Goal: Task Accomplishment & Management: Use online tool/utility

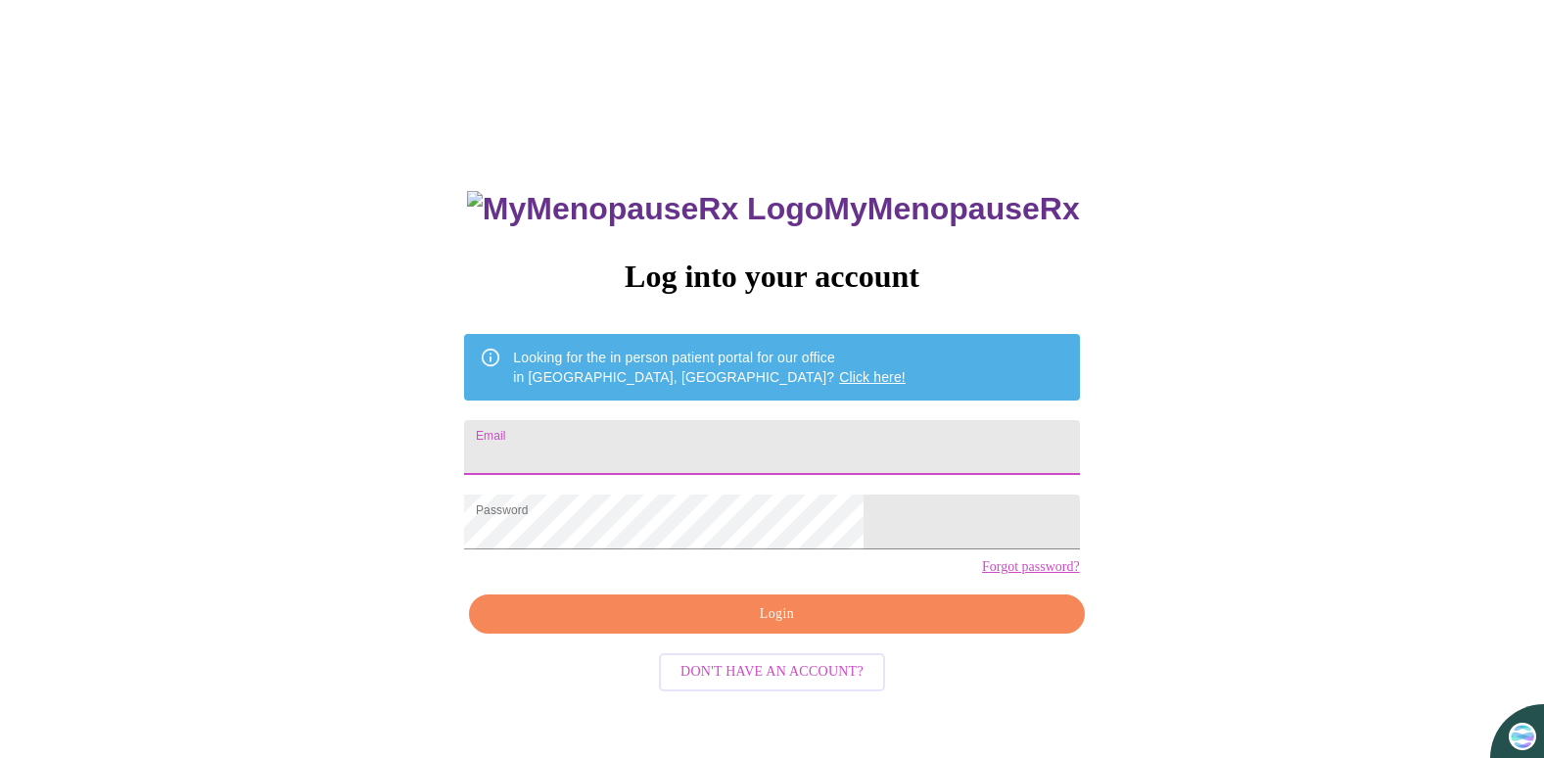
click at [827, 453] on input "Email" at bounding box center [771, 447] width 615 height 55
type input "[EMAIL_ADDRESS][DOMAIN_NAME]"
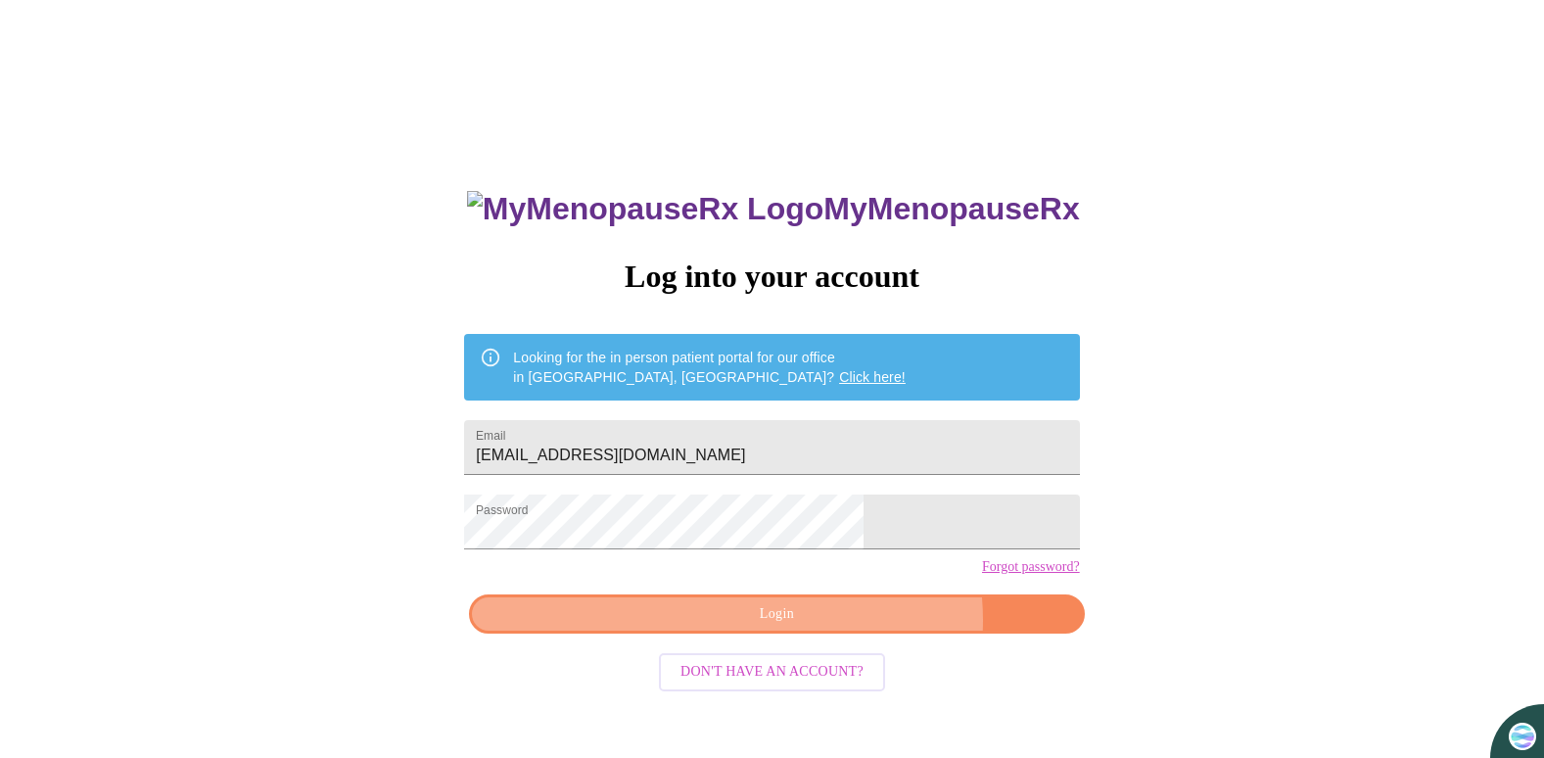
click at [835, 627] on span "Login" at bounding box center [777, 614] width 570 height 24
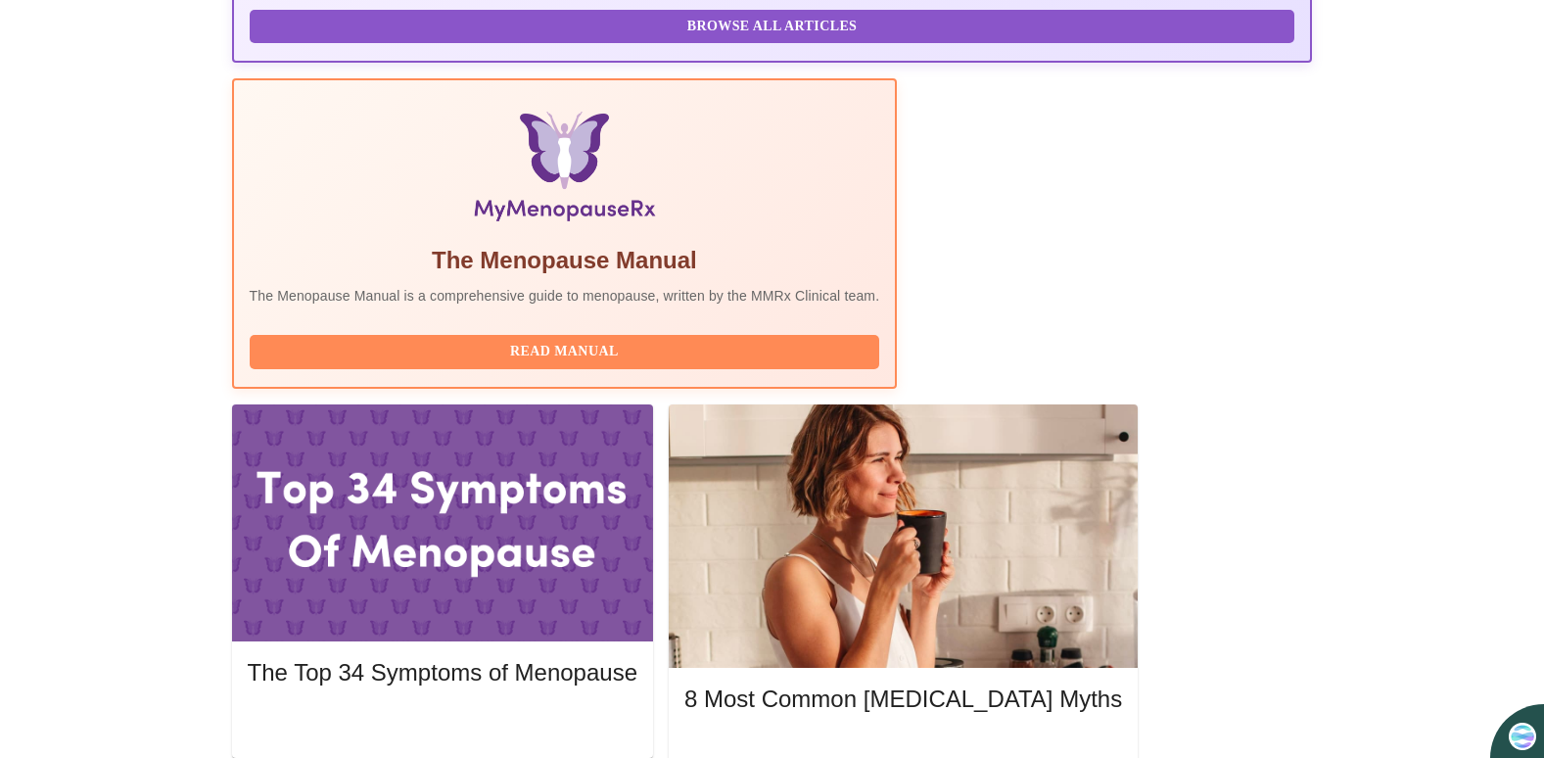
scroll to position [587, 0]
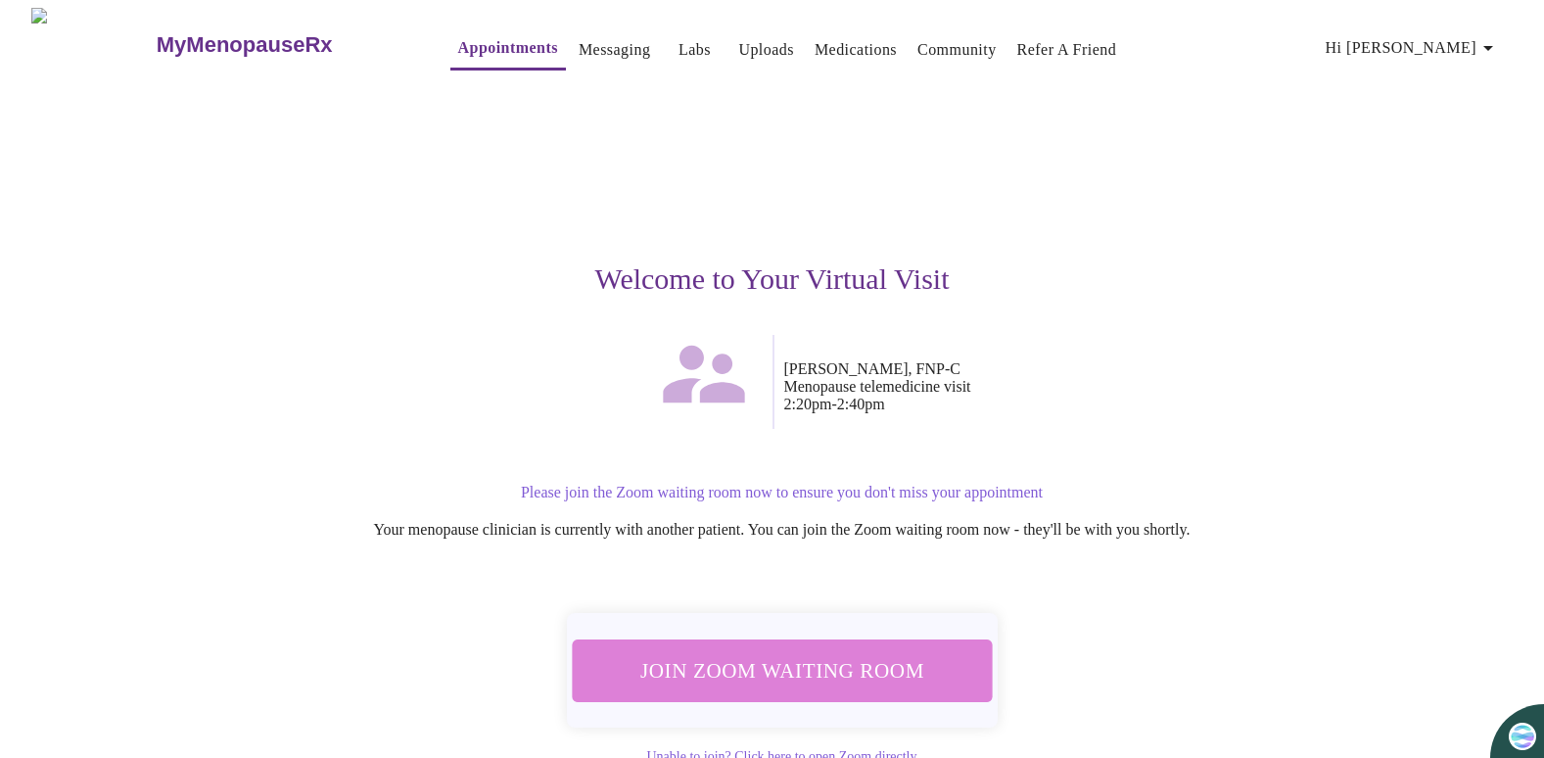
click at [936, 652] on span "Join Zoom Waiting Room" at bounding box center [781, 670] width 369 height 36
